Goal: Transaction & Acquisition: Purchase product/service

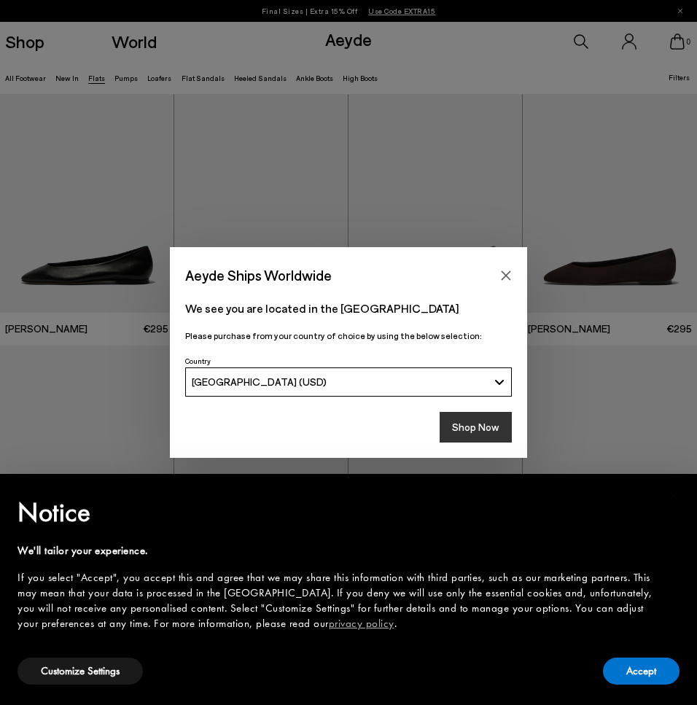
click at [476, 429] on button "Shop Now" at bounding box center [476, 427] width 72 height 31
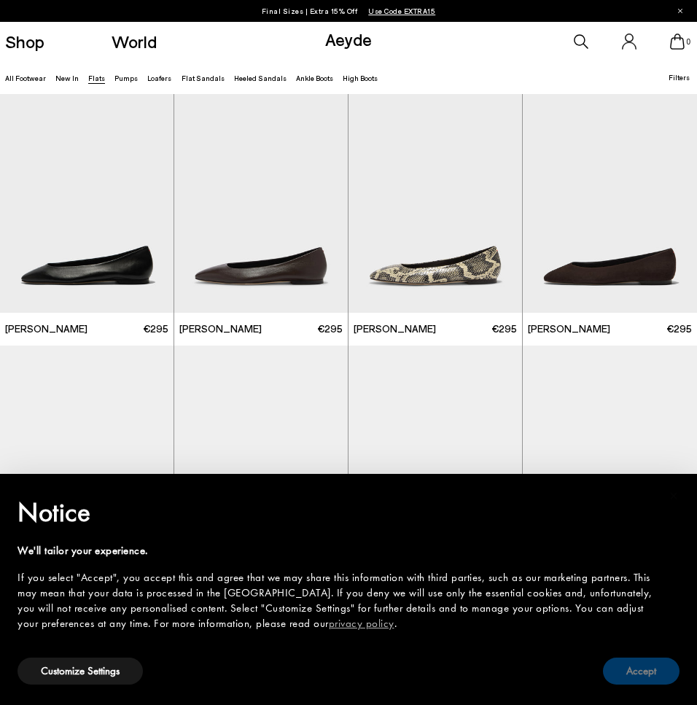
click at [642, 675] on button "Accept" at bounding box center [641, 671] width 77 height 27
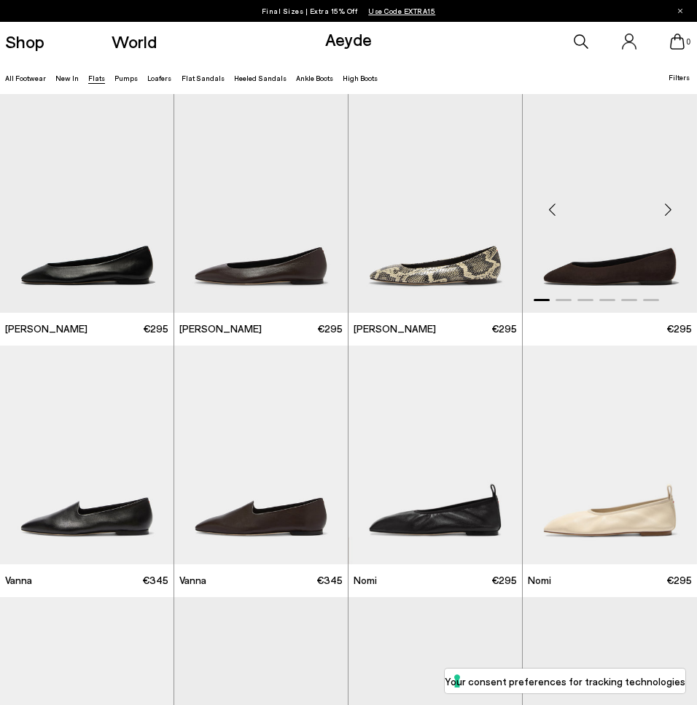
click at [606, 216] on img "1 / 6" at bounding box center [610, 203] width 174 height 219
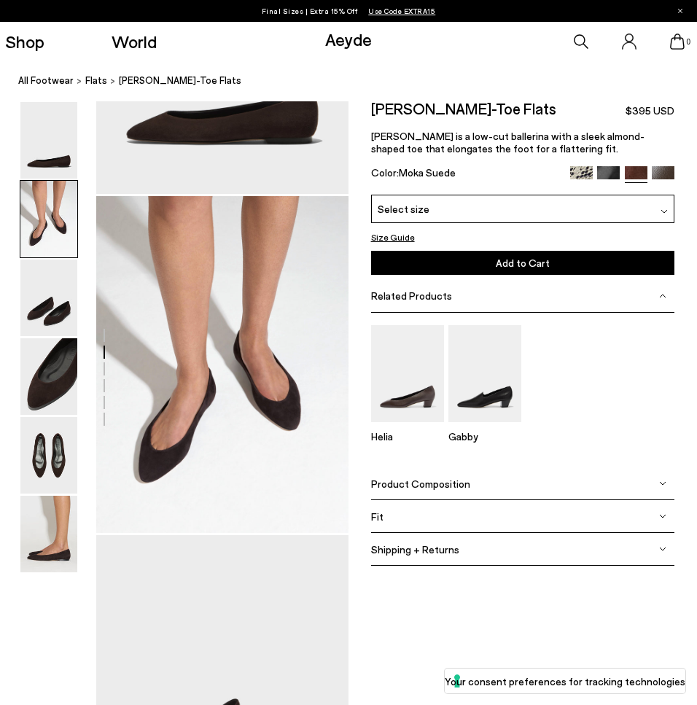
scroll to position [245, 0]
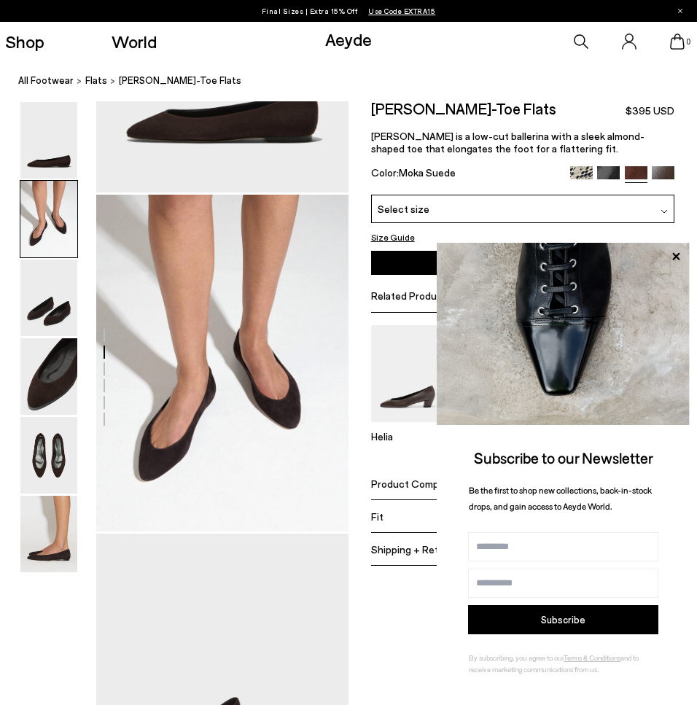
click at [581, 50] on div "0" at bounding box center [581, 41] width 233 height 39
click at [581, 39] on icon at bounding box center [581, 41] width 15 height 15
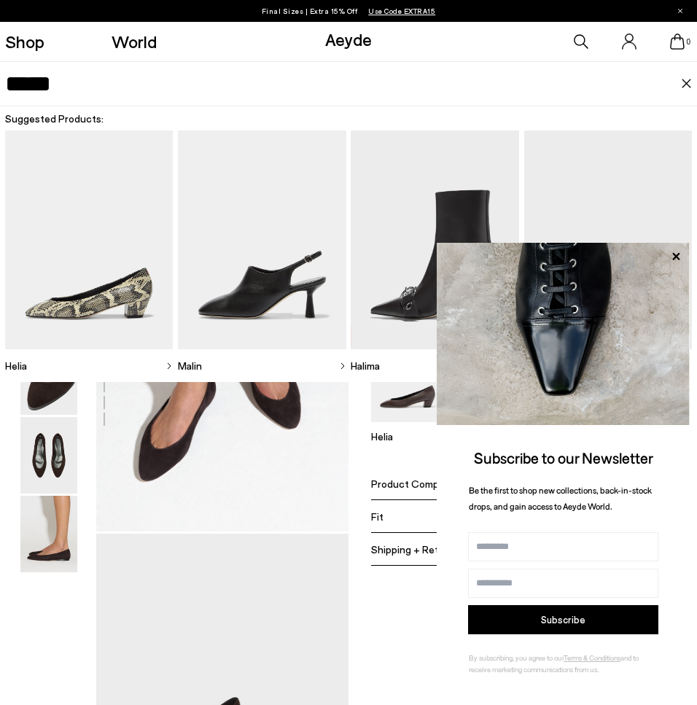
type input "*****"
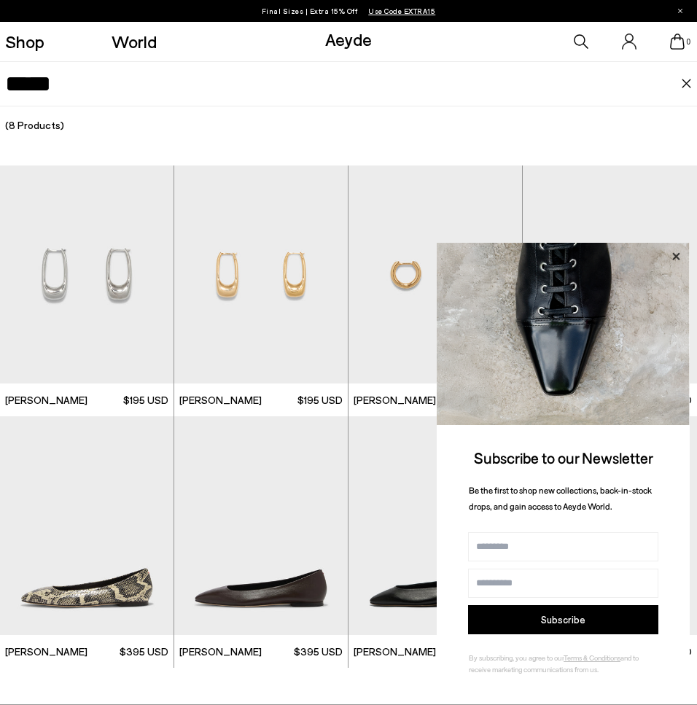
click at [680, 256] on icon at bounding box center [676, 256] width 19 height 19
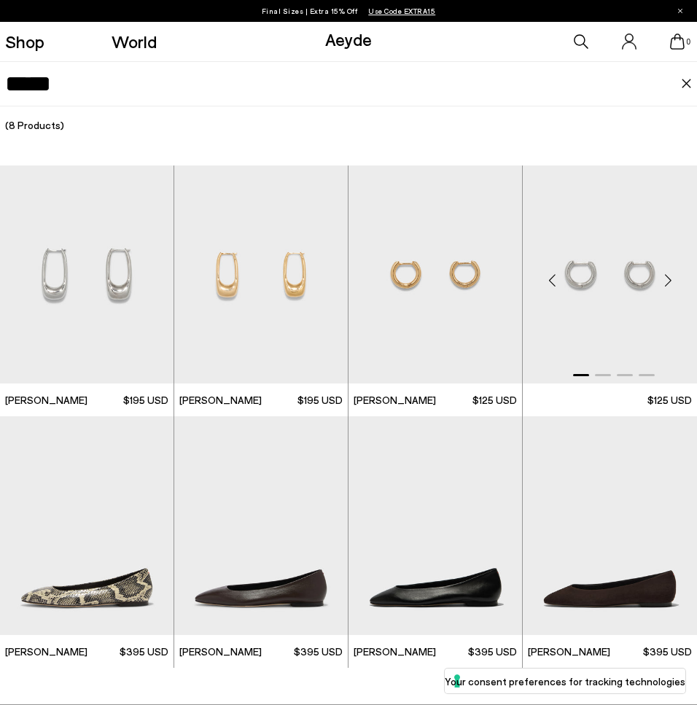
scroll to position [703, 0]
click at [575, 564] on img "1 / 6" at bounding box center [610, 525] width 174 height 219
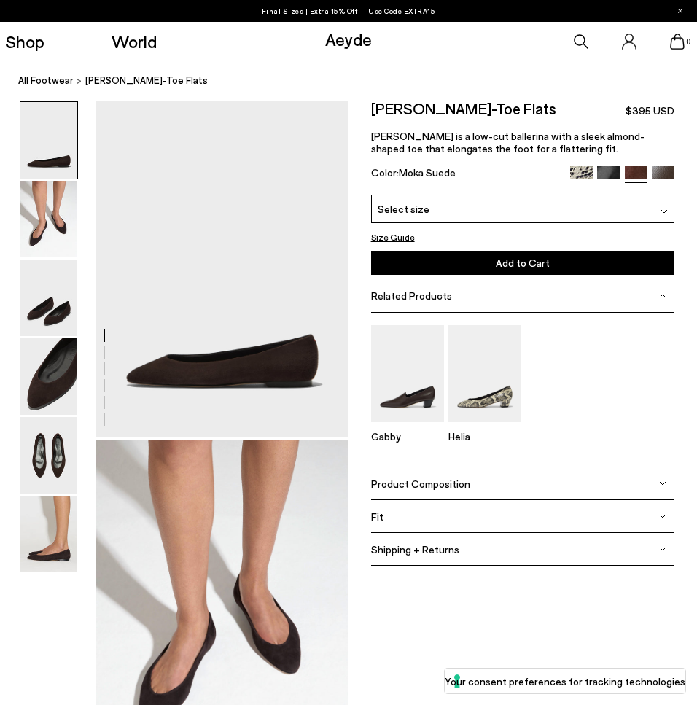
click at [530, 214] on div "Select size" at bounding box center [523, 209] width 304 height 28
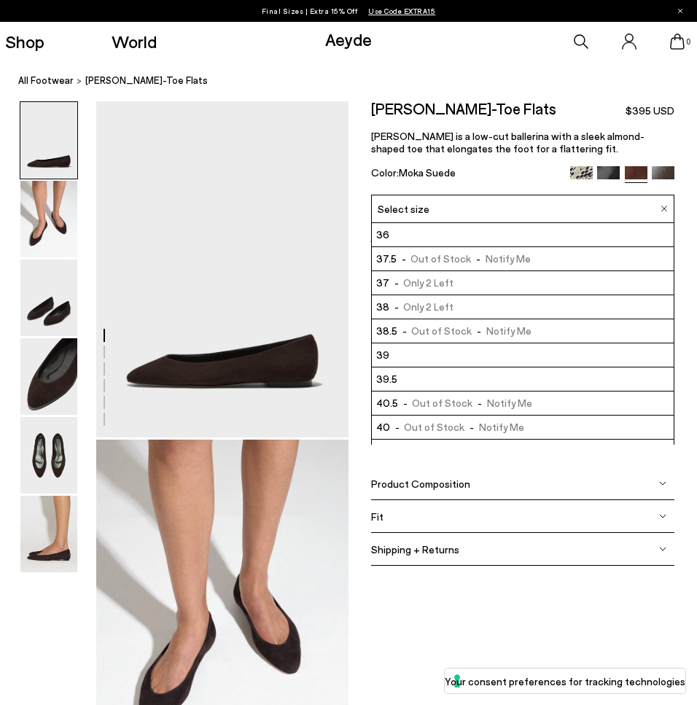
click at [526, 238] on li "36" at bounding box center [523, 235] width 303 height 24
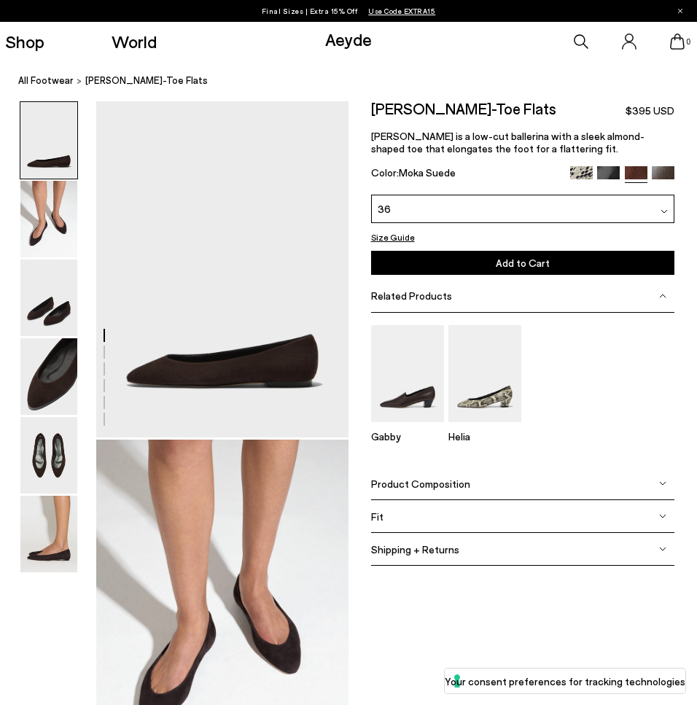
click at [522, 264] on span "Add to Cart" at bounding box center [523, 263] width 54 height 12
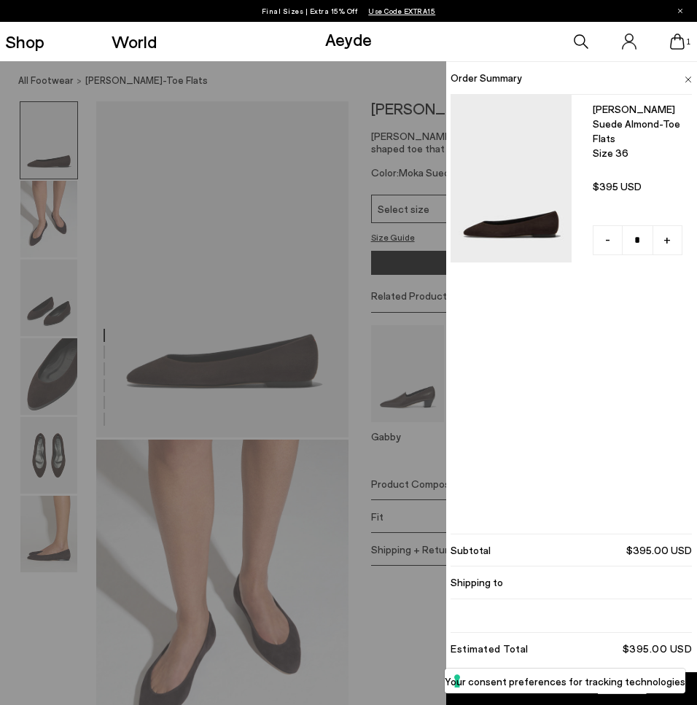
click at [226, 284] on div "Quick Add Color Size View Details Order Summary Ellie suede almond-toe flats Si…" at bounding box center [348, 383] width 697 height 644
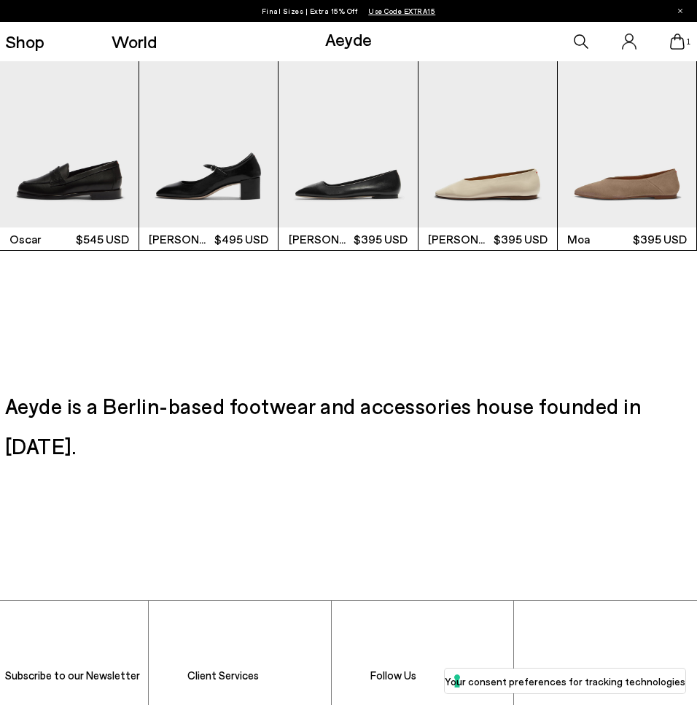
scroll to position [2203, 0]
